Goal: Task Accomplishment & Management: Use online tool/utility

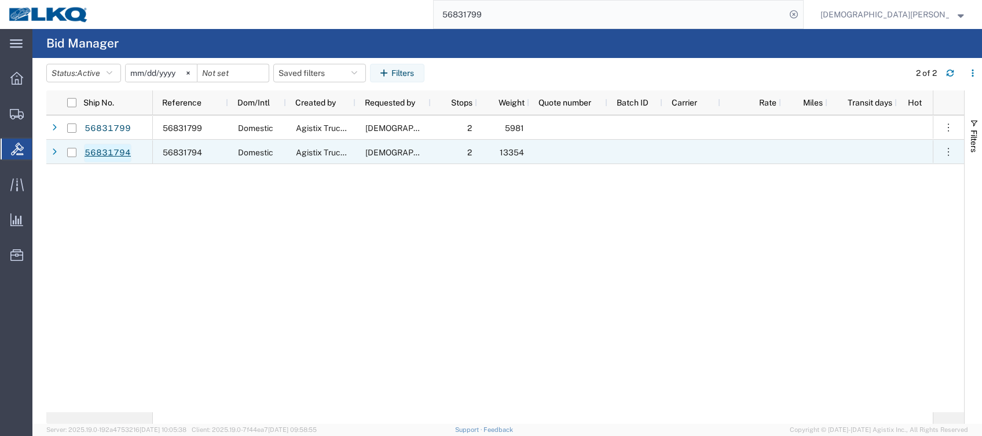
click at [124, 153] on link "56831794" at bounding box center [107, 153] width 47 height 19
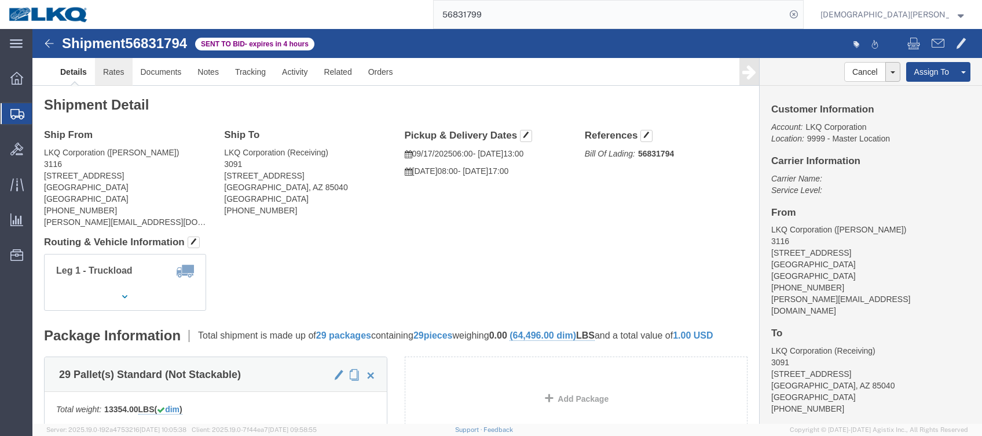
click link "Rates"
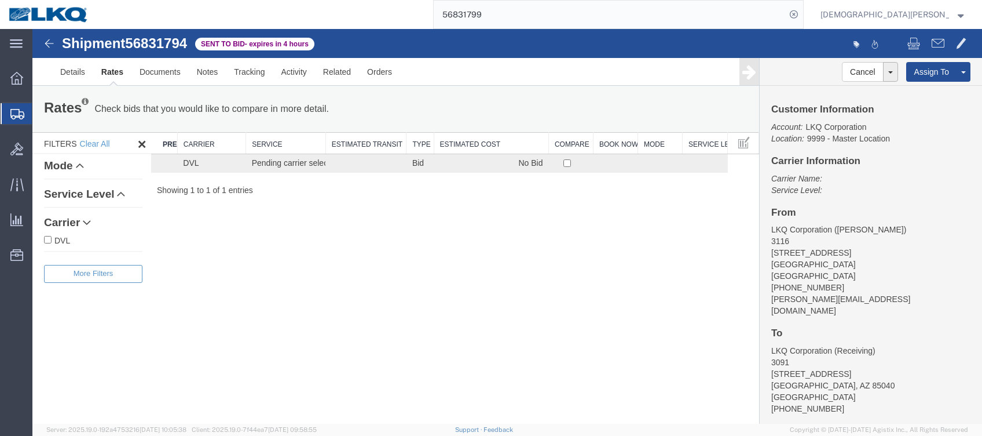
click at [41, 116] on span "Shipments" at bounding box center [36, 113] width 9 height 23
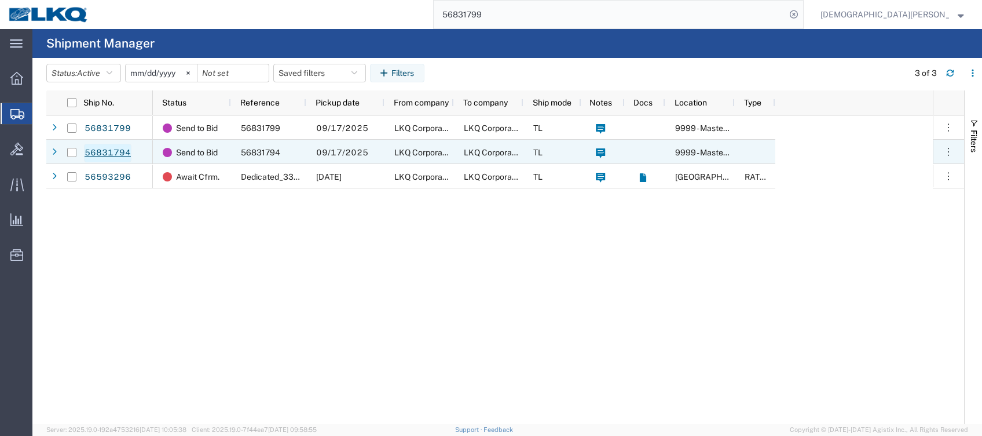
click at [112, 151] on link "56831794" at bounding box center [107, 153] width 47 height 19
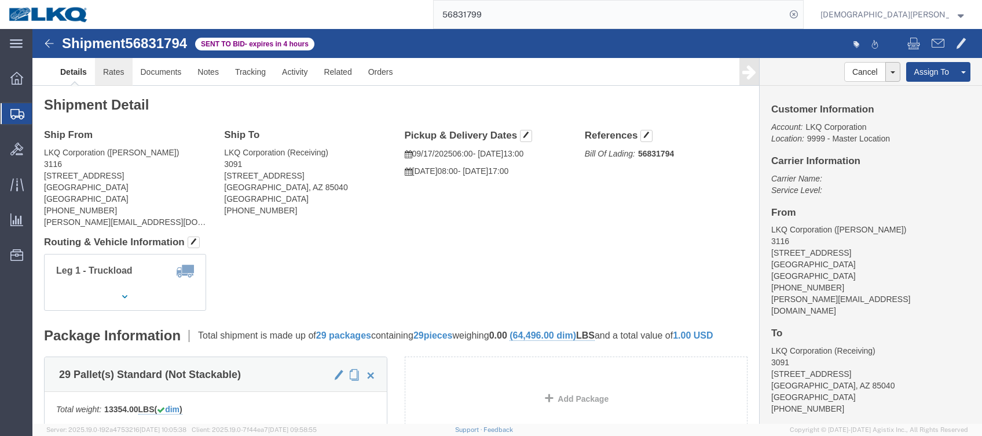
click link "Rates"
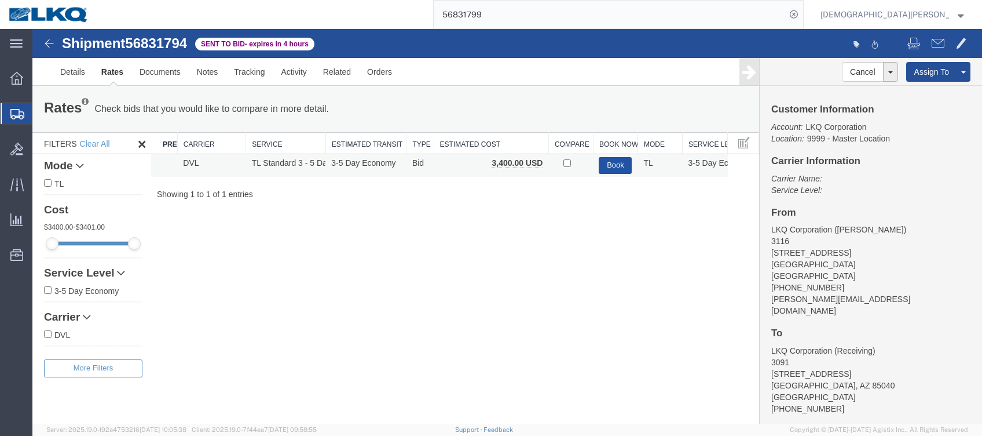
click at [619, 164] on button "Book" at bounding box center [615, 165] width 33 height 17
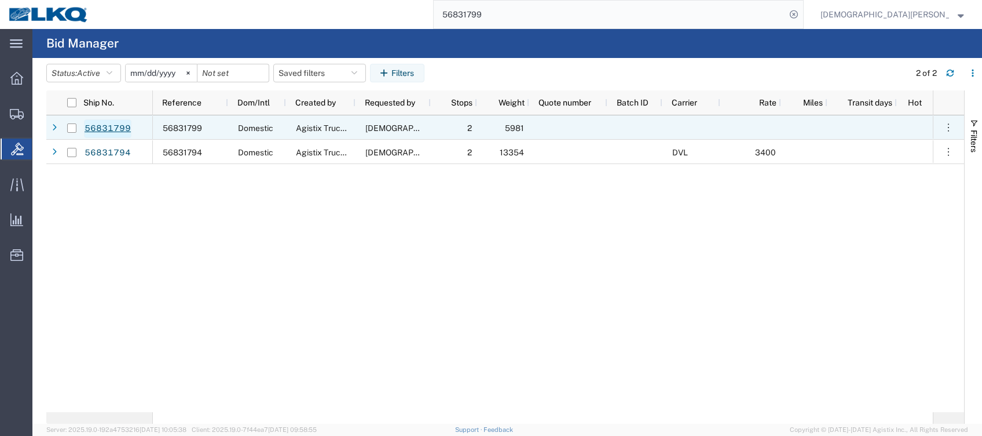
click at [116, 125] on link "56831799" at bounding box center [107, 128] width 47 height 19
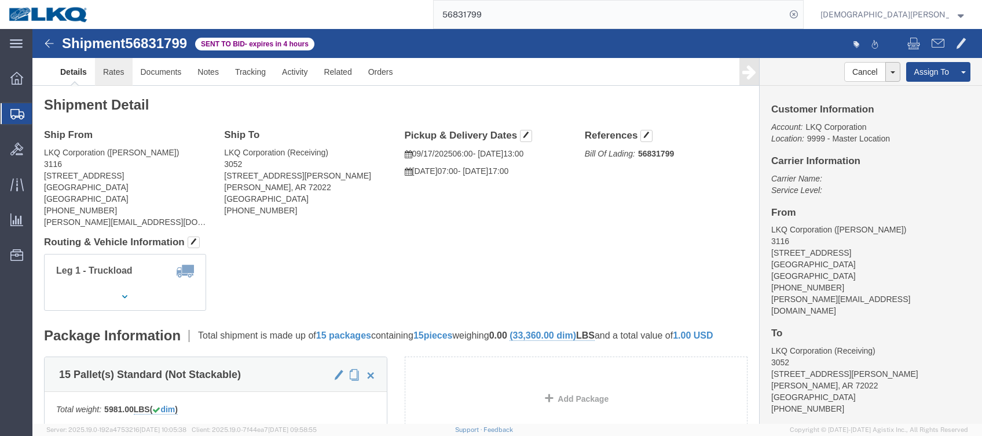
click link "Rates"
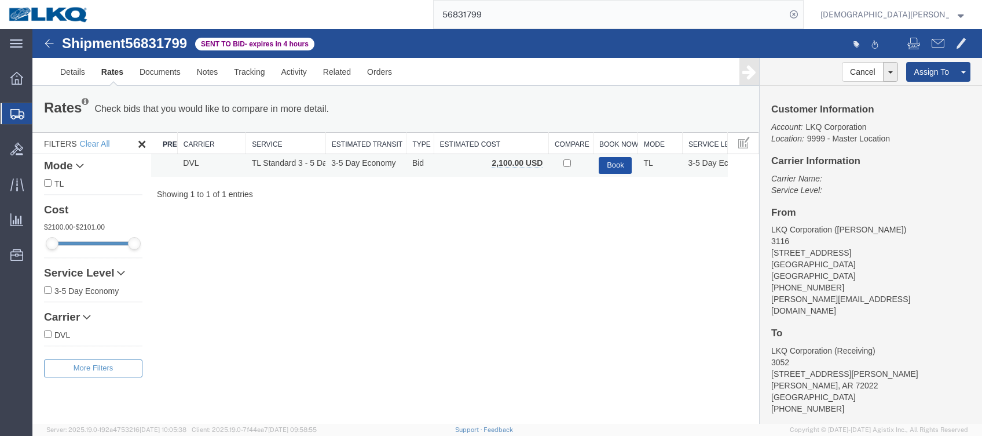
click at [615, 166] on button "Book" at bounding box center [615, 165] width 33 height 17
